Goal: Task Accomplishment & Management: Manage account settings

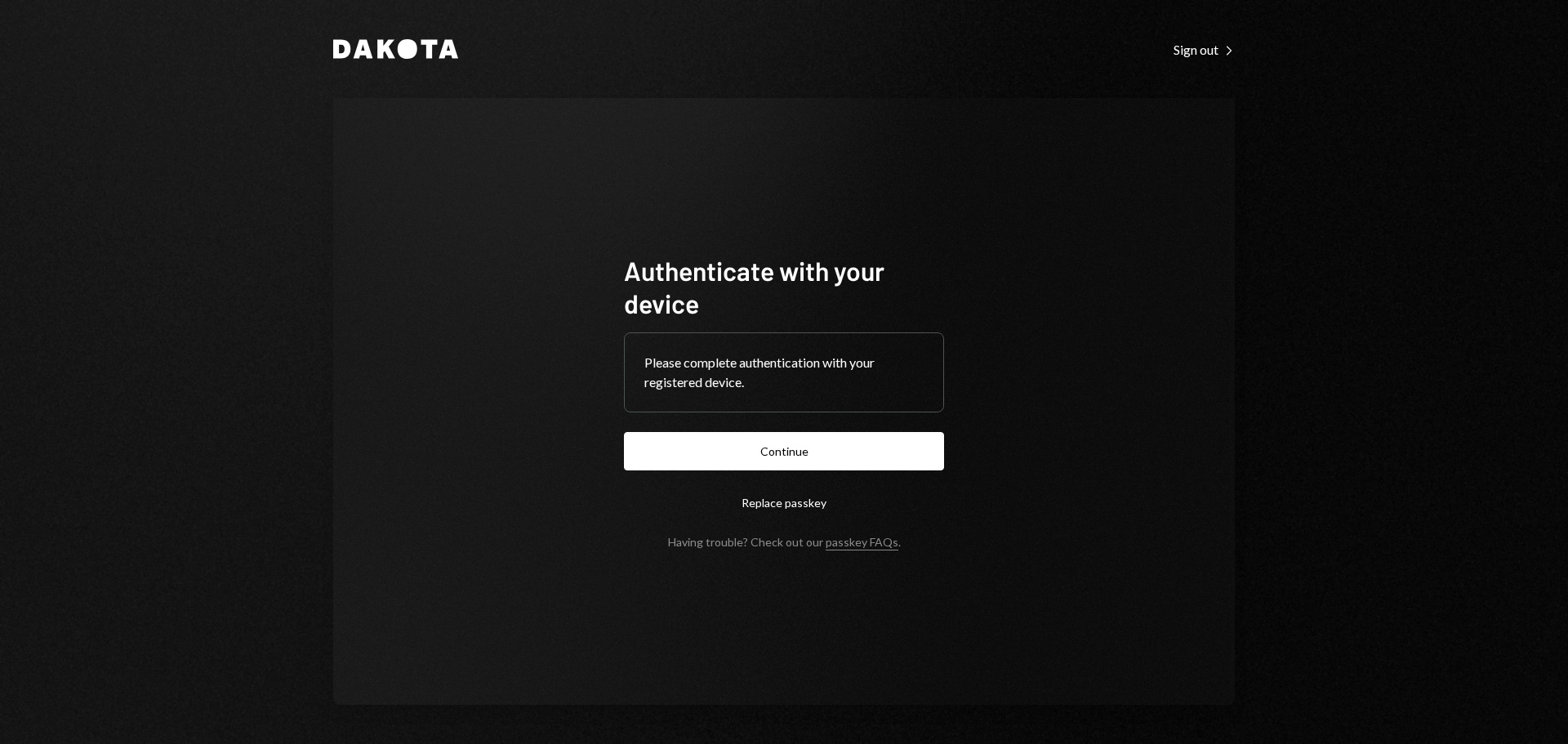
click at [786, 432] on button "Continue" at bounding box center [783, 451] width 320 height 38
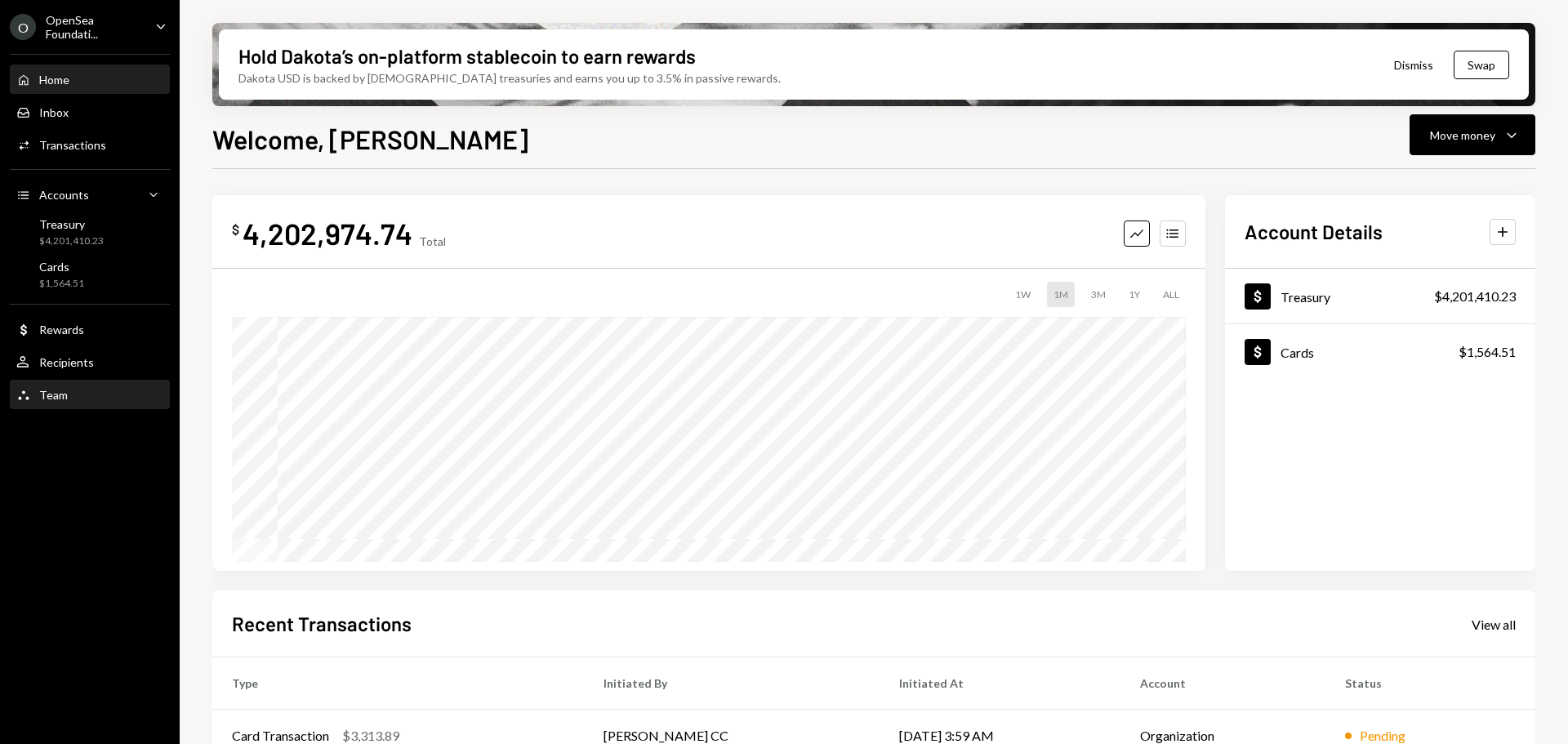
click at [93, 397] on div "Team Team" at bounding box center [90, 395] width 147 height 15
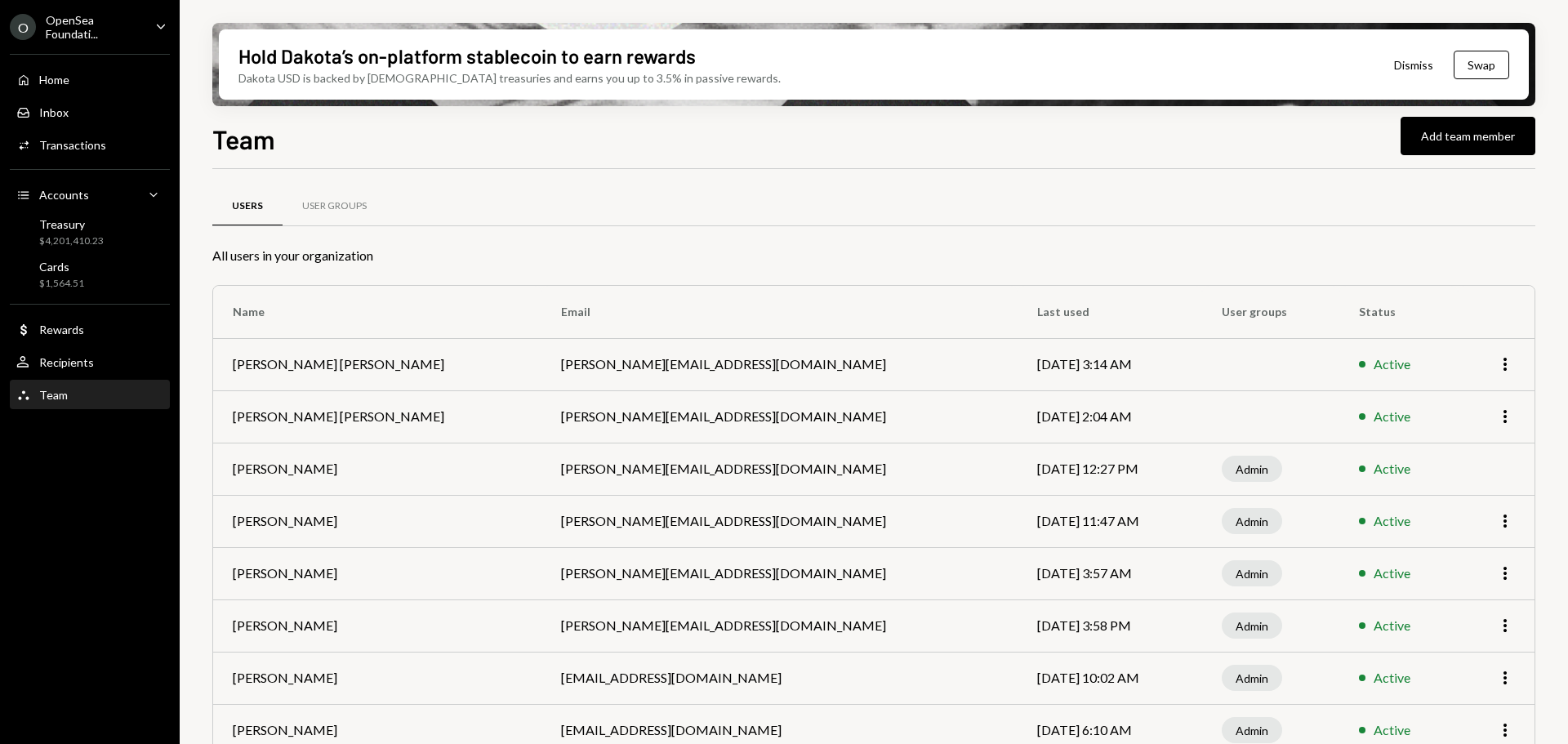
scroll to position [79, 0]
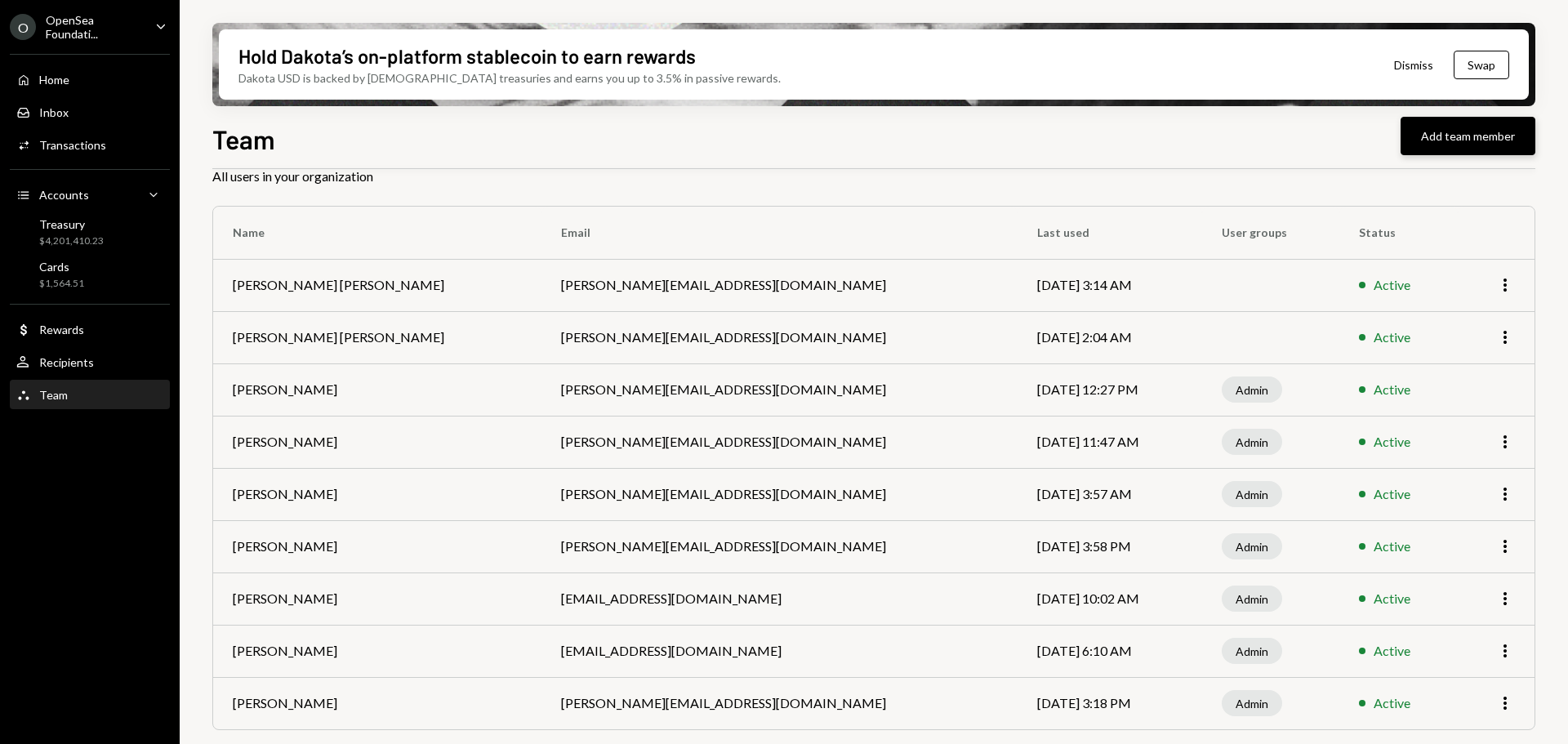
click at [1457, 146] on button "Add team member" at bounding box center [1468, 136] width 134 height 38
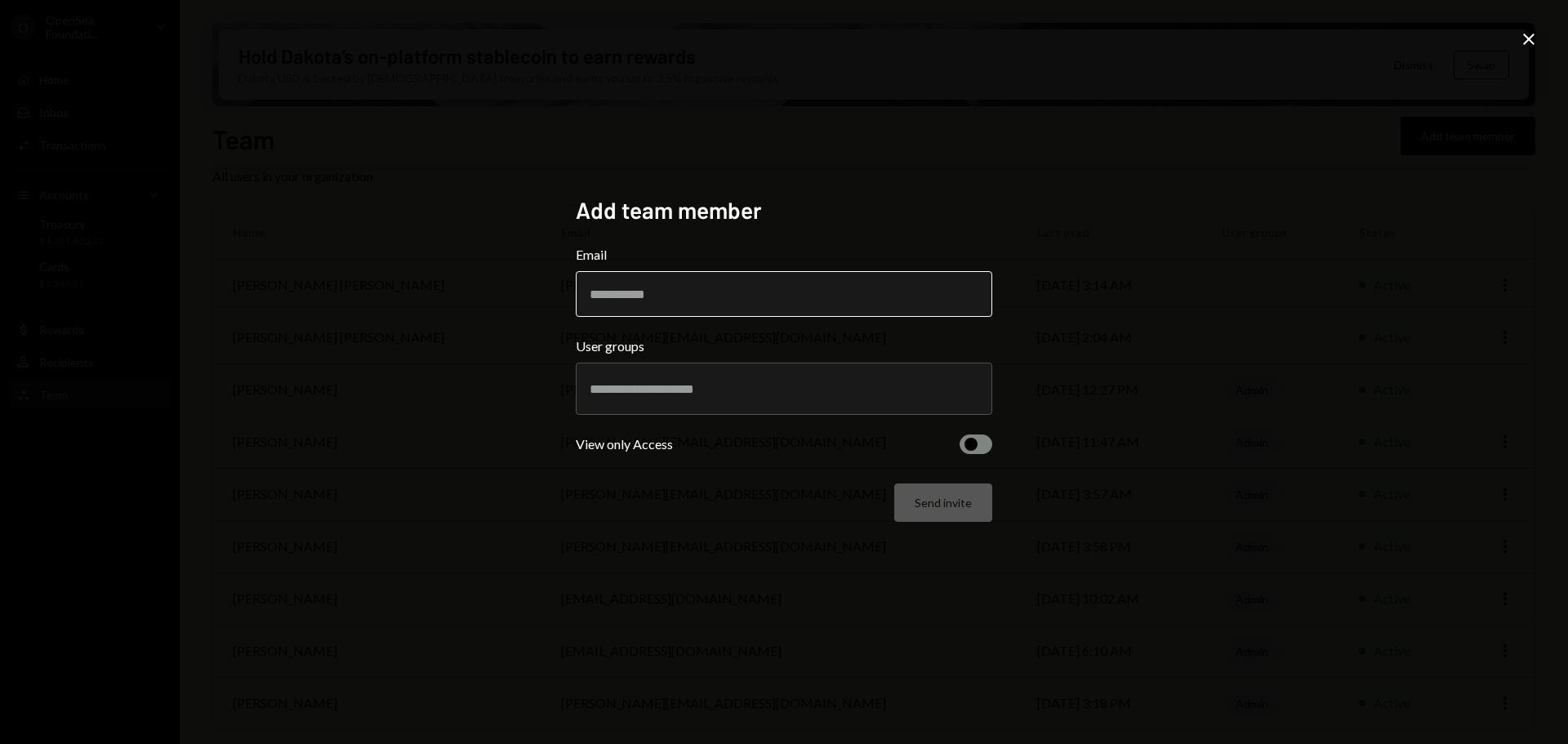
click at [703, 291] on input "Email" at bounding box center [783, 293] width 416 height 45
paste input "**********"
type input "**********"
click at [727, 396] on input "text" at bounding box center [783, 389] width 389 height 15
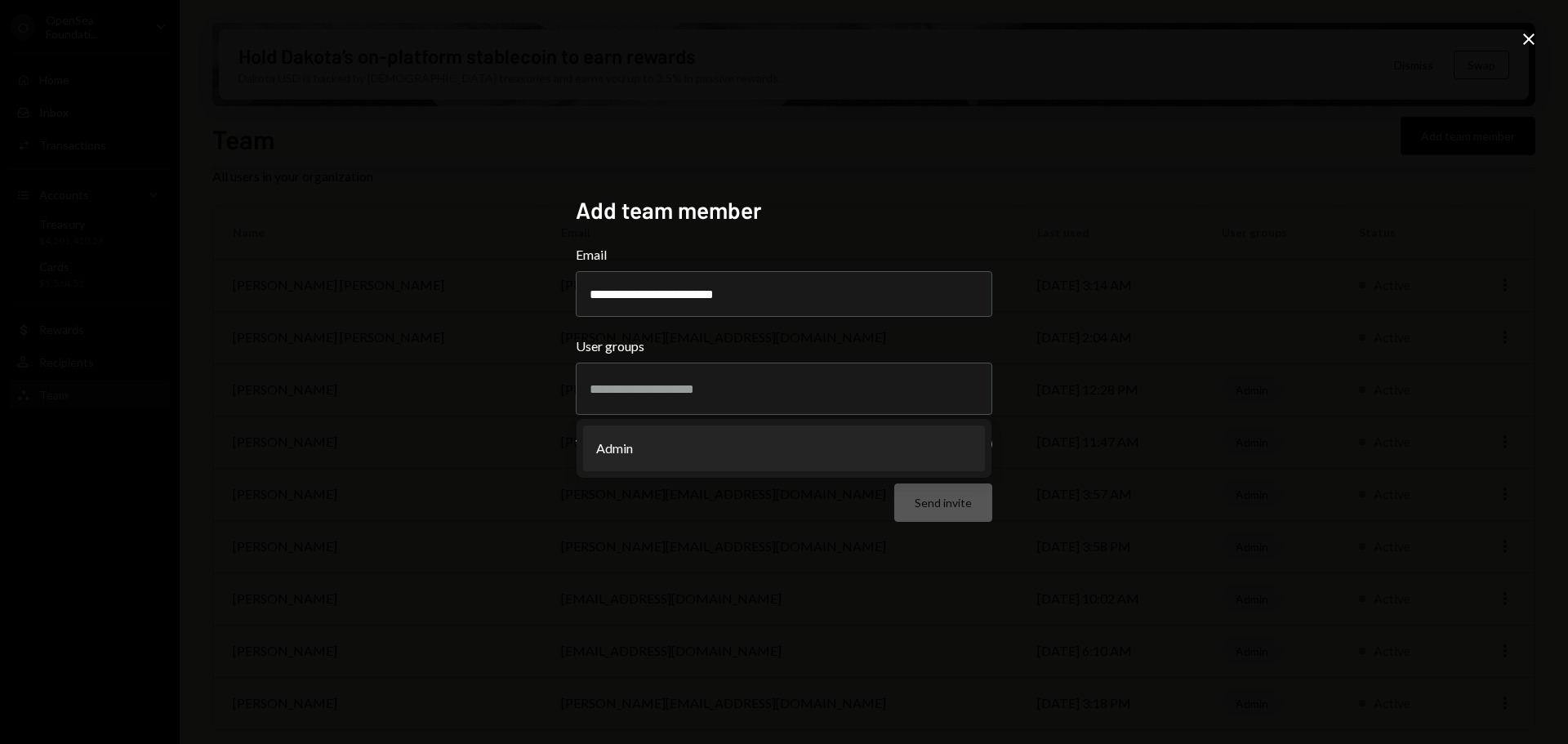
click at [387, 376] on div "**********" at bounding box center [784, 372] width 1568 height 744
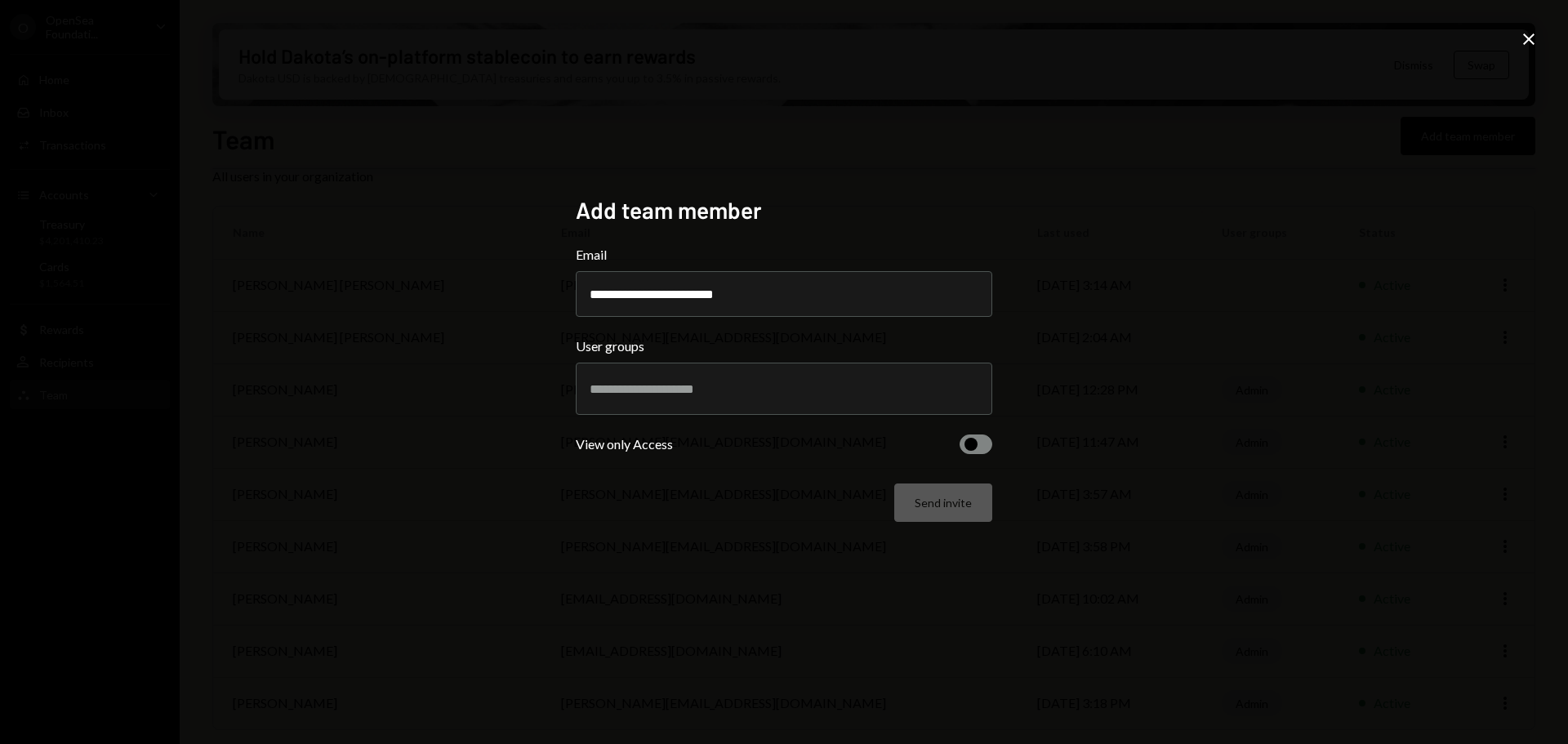
click at [971, 447] on span "button" at bounding box center [970, 444] width 13 height 13
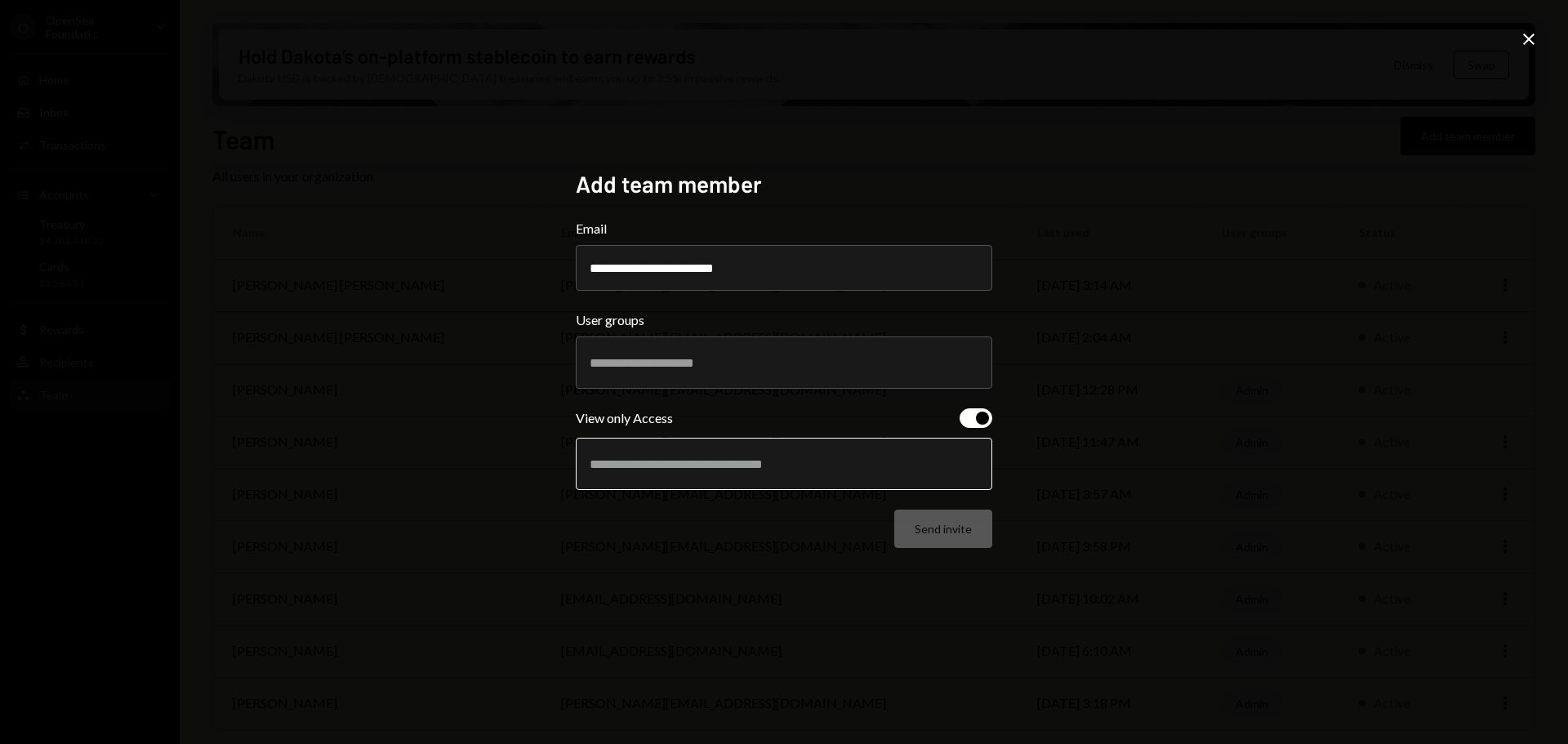
click at [896, 466] on input "text" at bounding box center [783, 464] width 389 height 15
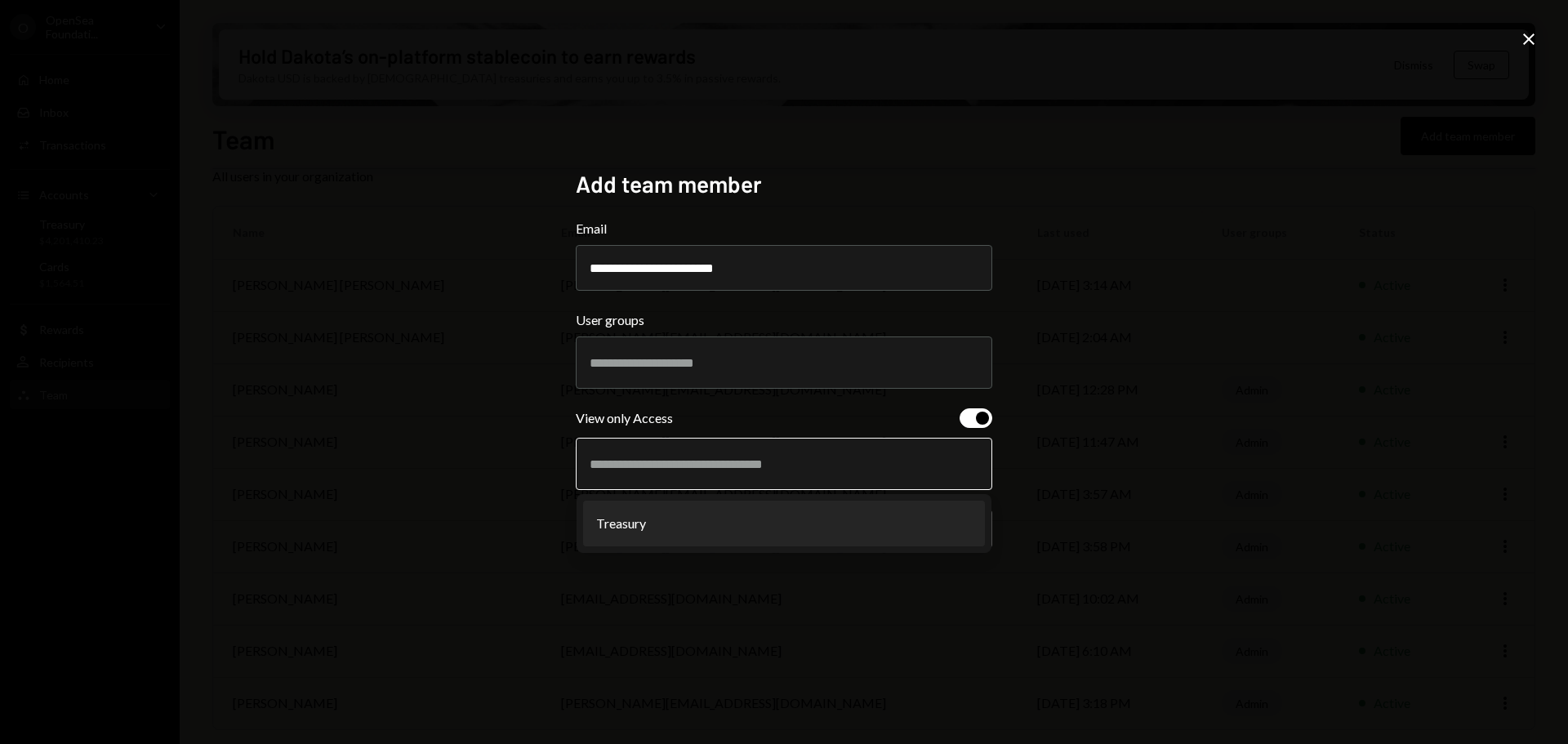
click at [764, 517] on li "Treasury" at bounding box center [784, 523] width 402 height 45
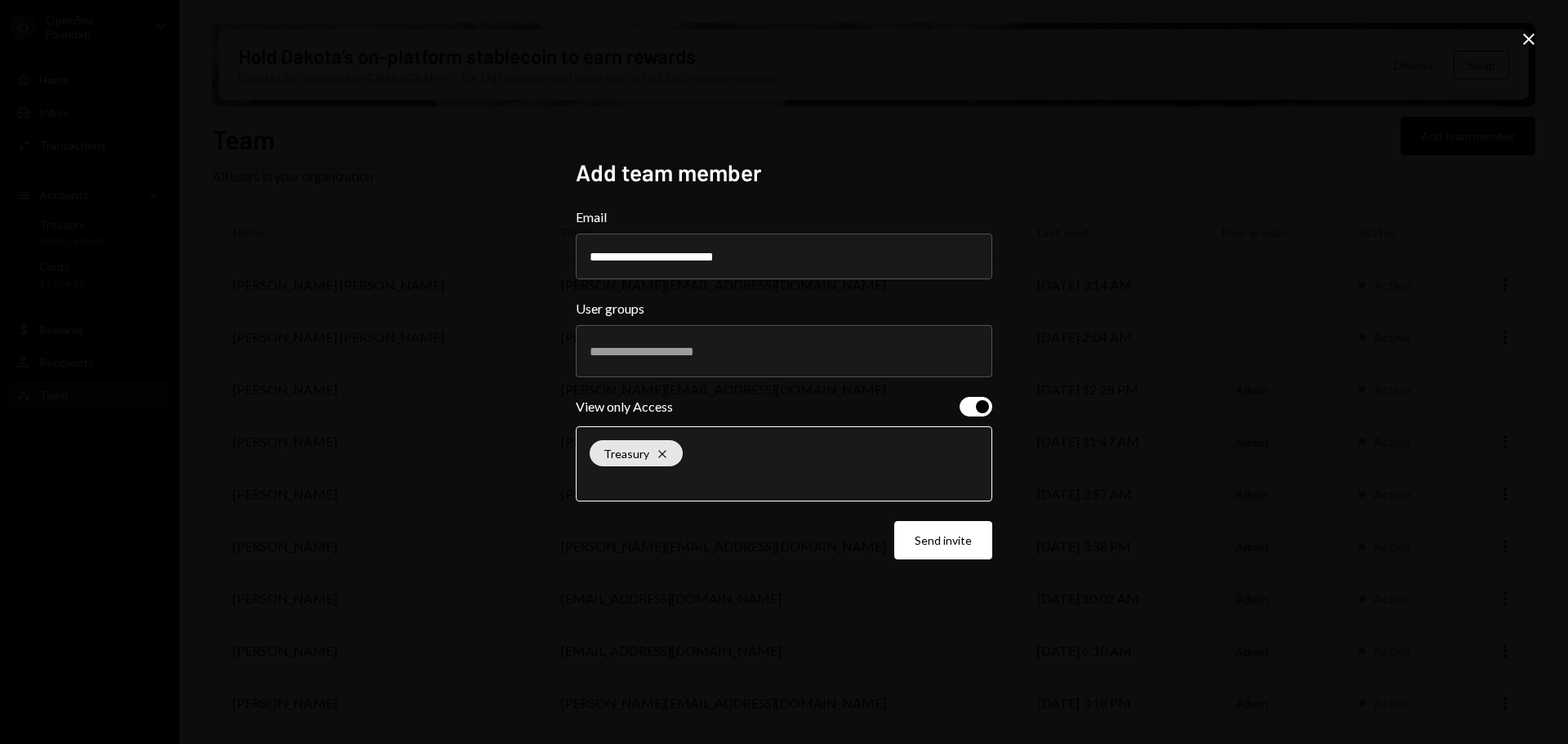
click at [741, 479] on input "text" at bounding box center [783, 479] width 389 height 15
click at [581, 499] on div "Treasury Cross" at bounding box center [783, 464] width 416 height 75
drag, startPoint x: 590, startPoint y: 488, endPoint x: 614, endPoint y: 490, distance: 24.1
click at [593, 488] on div "Treasury Cross" at bounding box center [783, 464] width 389 height 73
click at [928, 542] on button "Send invite" at bounding box center [943, 541] width 98 height 38
